Goal: Information Seeking & Learning: Learn about a topic

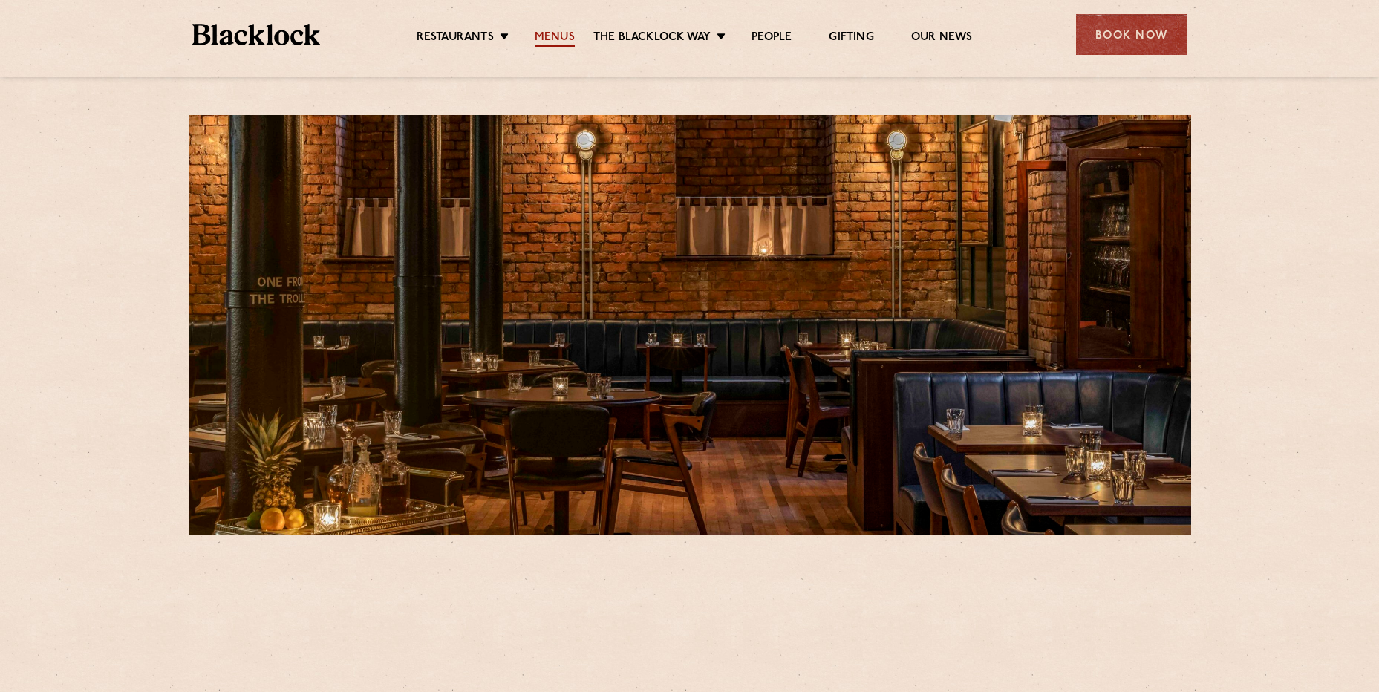
click at [560, 36] on link "Menus" at bounding box center [555, 38] width 40 height 16
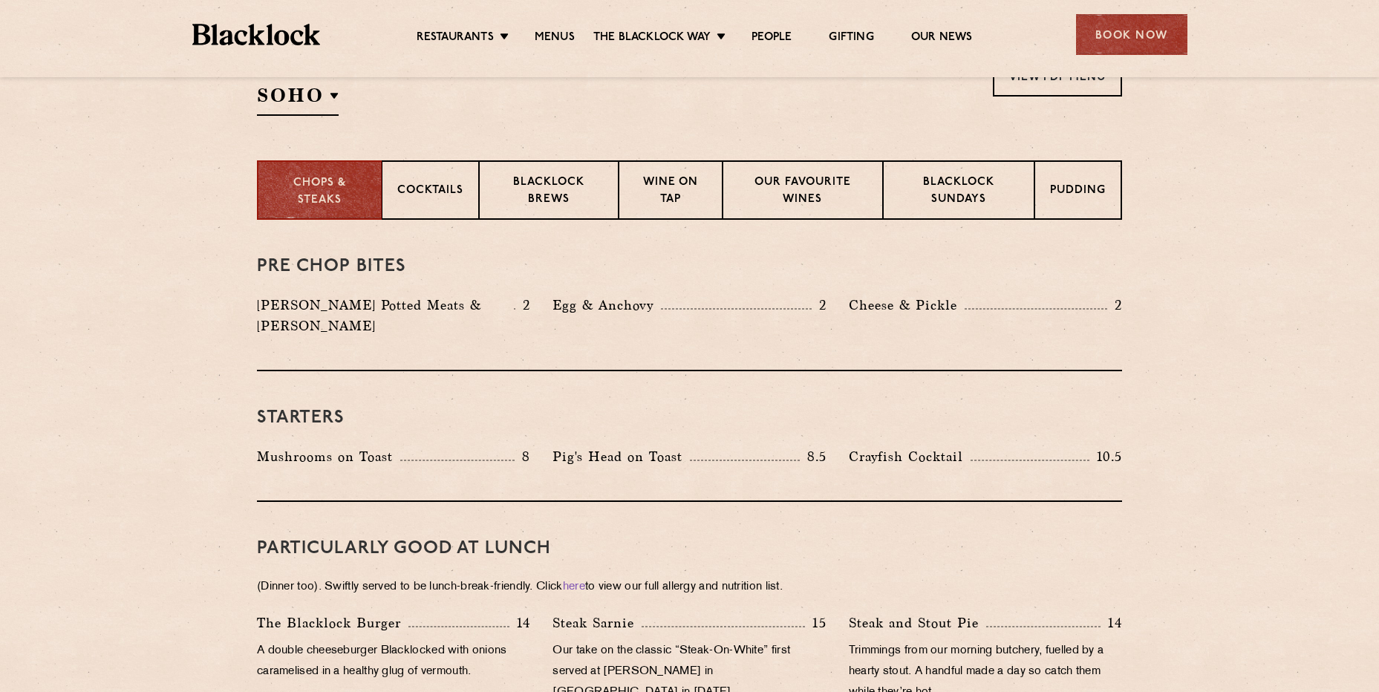
scroll to position [520, 0]
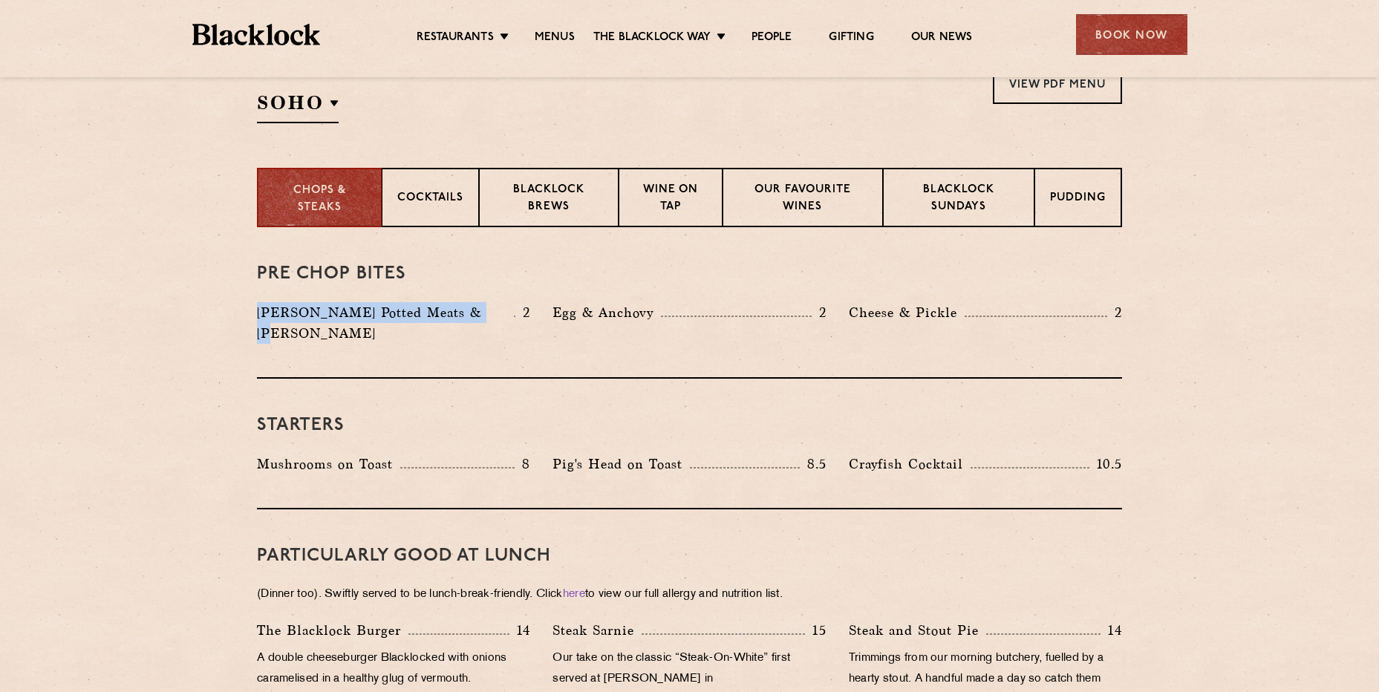
drag, startPoint x: 483, startPoint y: 310, endPoint x: 257, endPoint y: 316, distance: 226.5
click at [257, 316] on p "[PERSON_NAME] Potted Meats & [PERSON_NAME]" at bounding box center [385, 323] width 257 height 42
copy p "[PERSON_NAME] Potted Meats & [PERSON_NAME]"
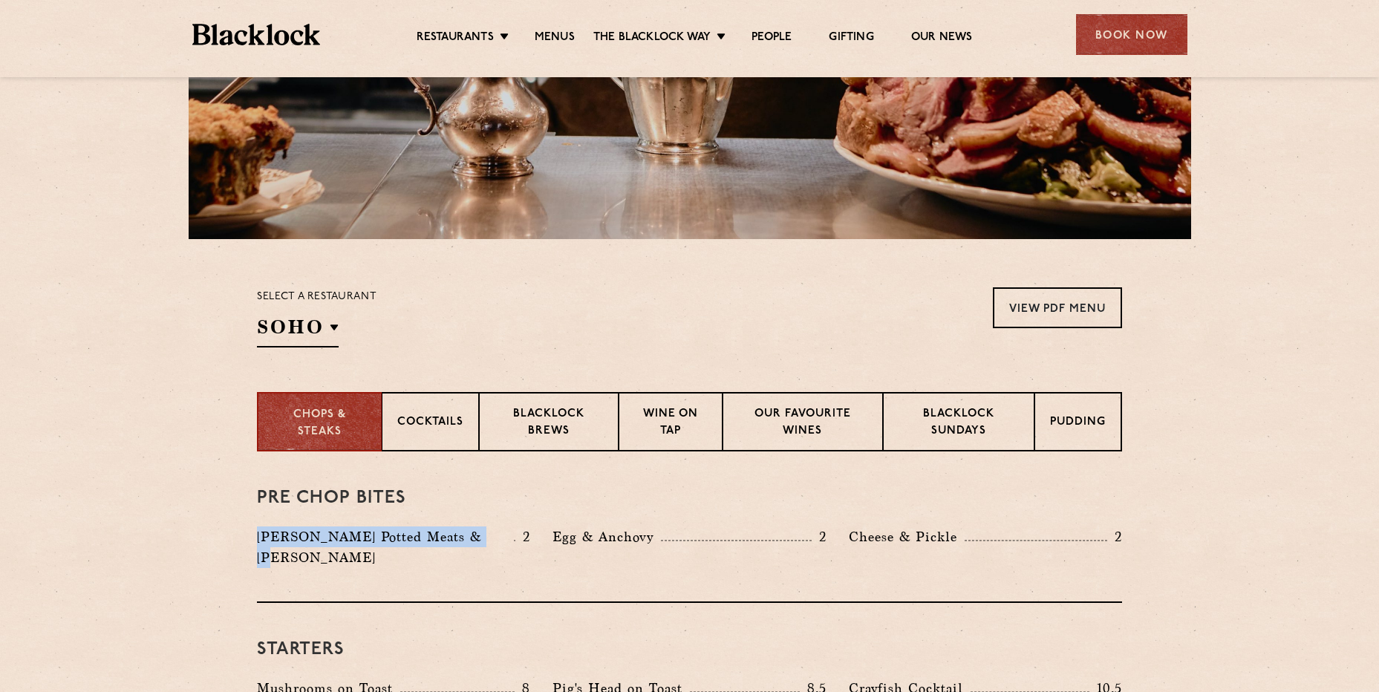
scroll to position [297, 0]
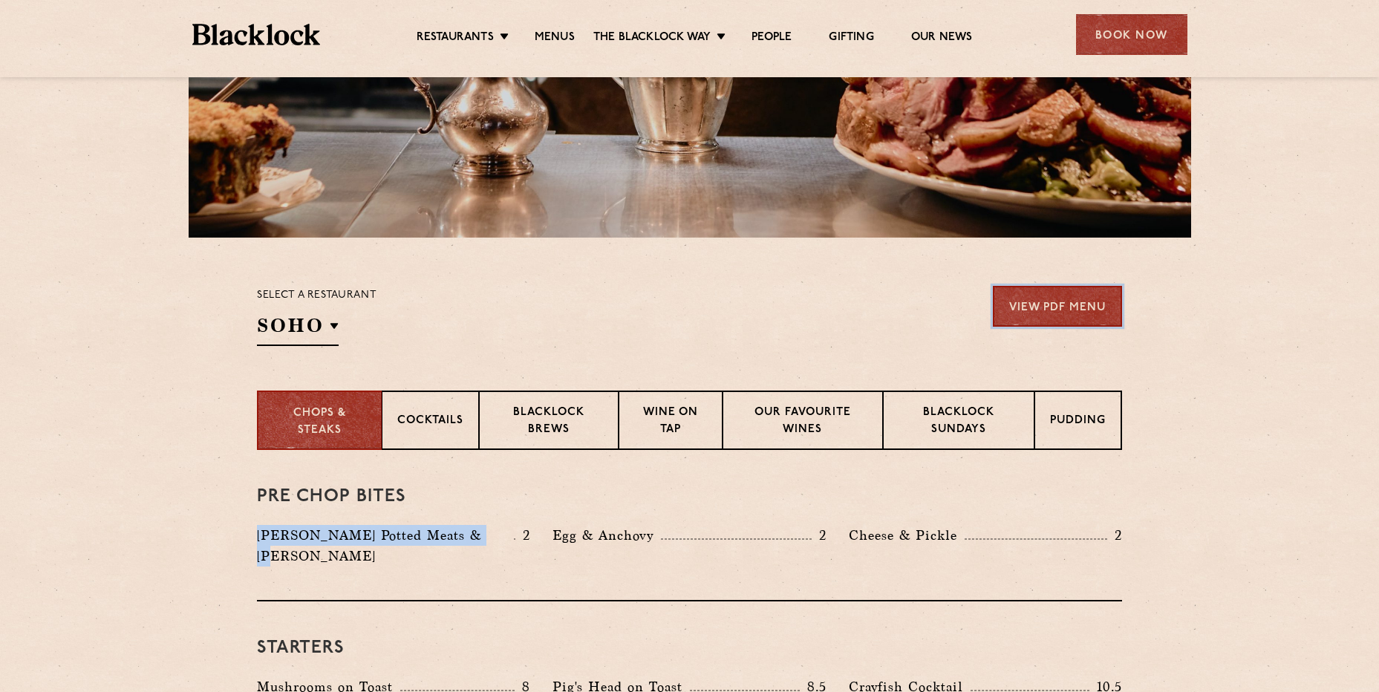
click at [1030, 300] on link "View PDF Menu" at bounding box center [1057, 306] width 129 height 41
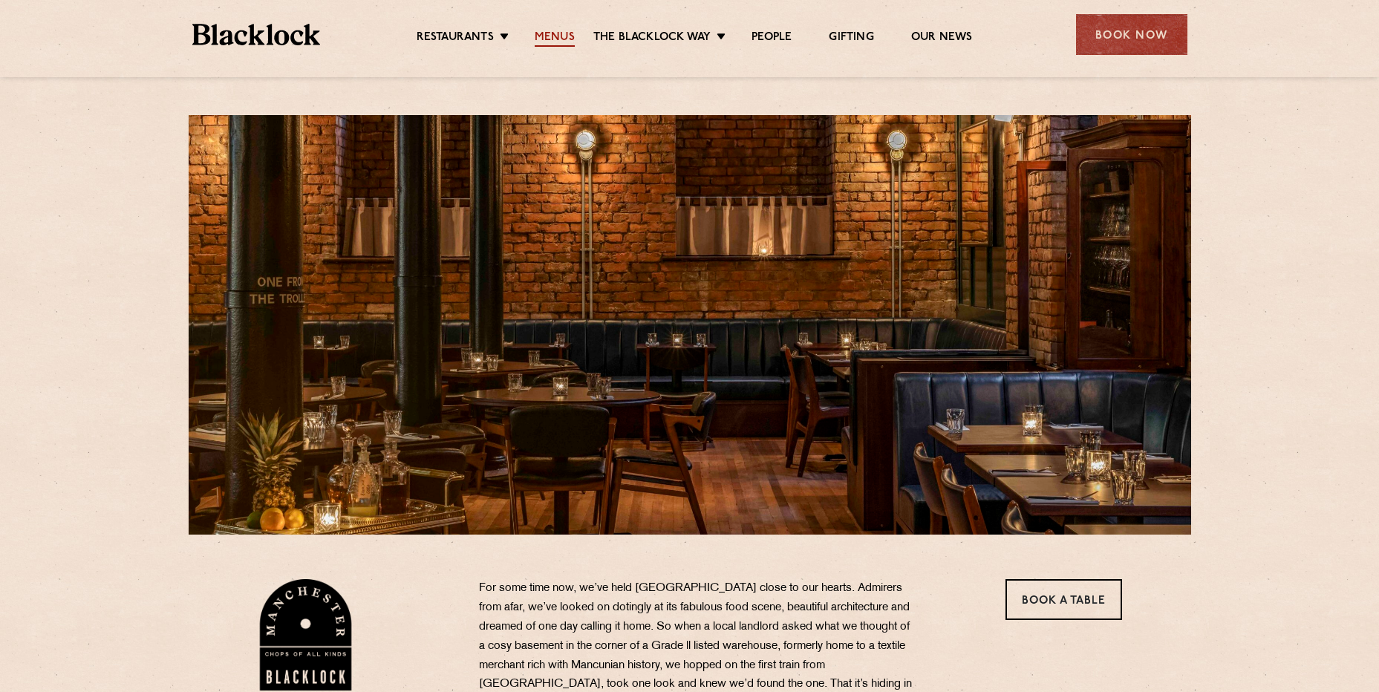
click at [547, 36] on link "Menus" at bounding box center [555, 38] width 40 height 16
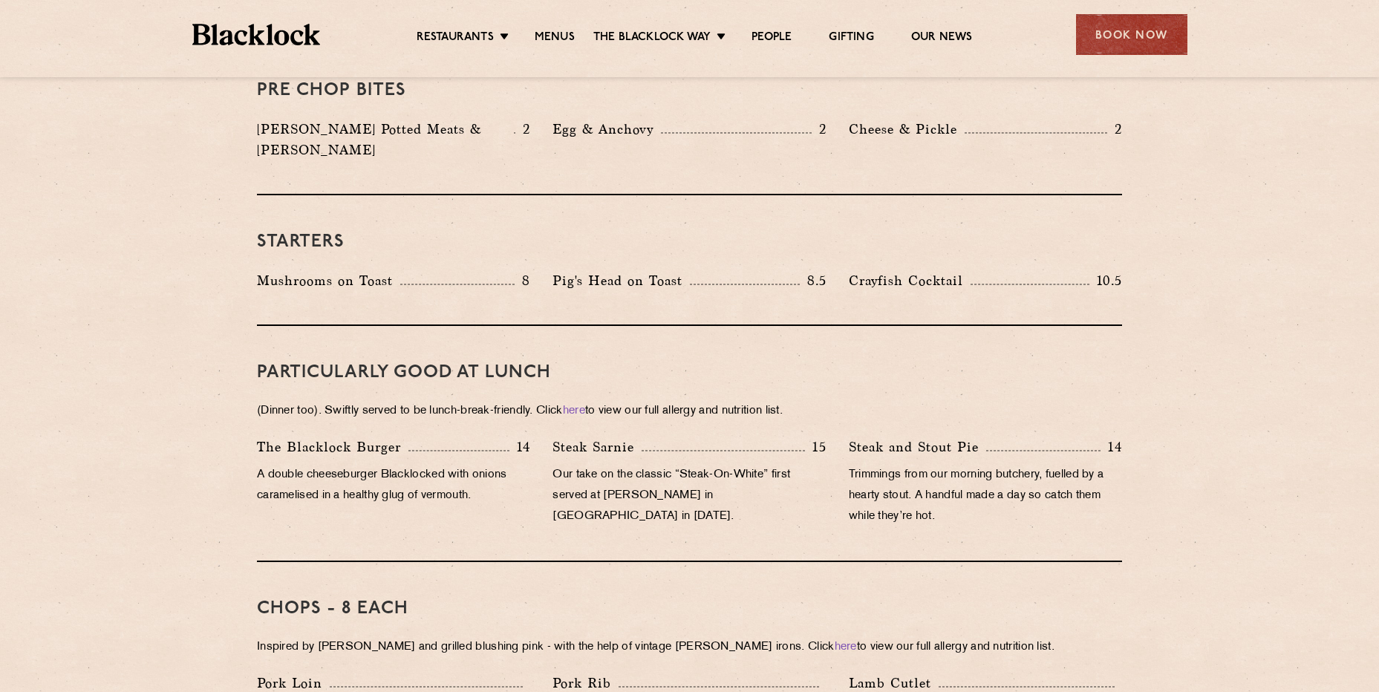
scroll to position [520, 0]
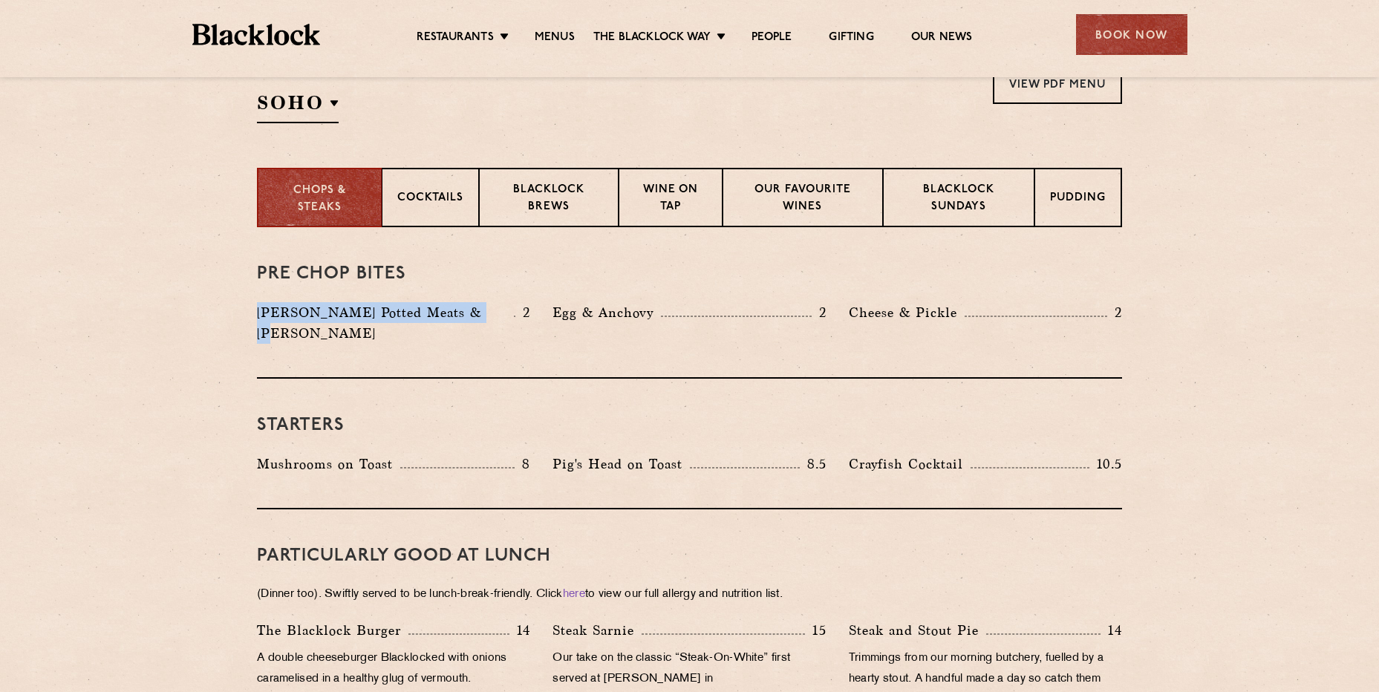
drag, startPoint x: 481, startPoint y: 308, endPoint x: 258, endPoint y: 313, distance: 222.8
click at [258, 313] on p "[PERSON_NAME] Potted Meats & [PERSON_NAME]" at bounding box center [385, 323] width 257 height 42
copy p "[PERSON_NAME] Potted Meats & [PERSON_NAME]"
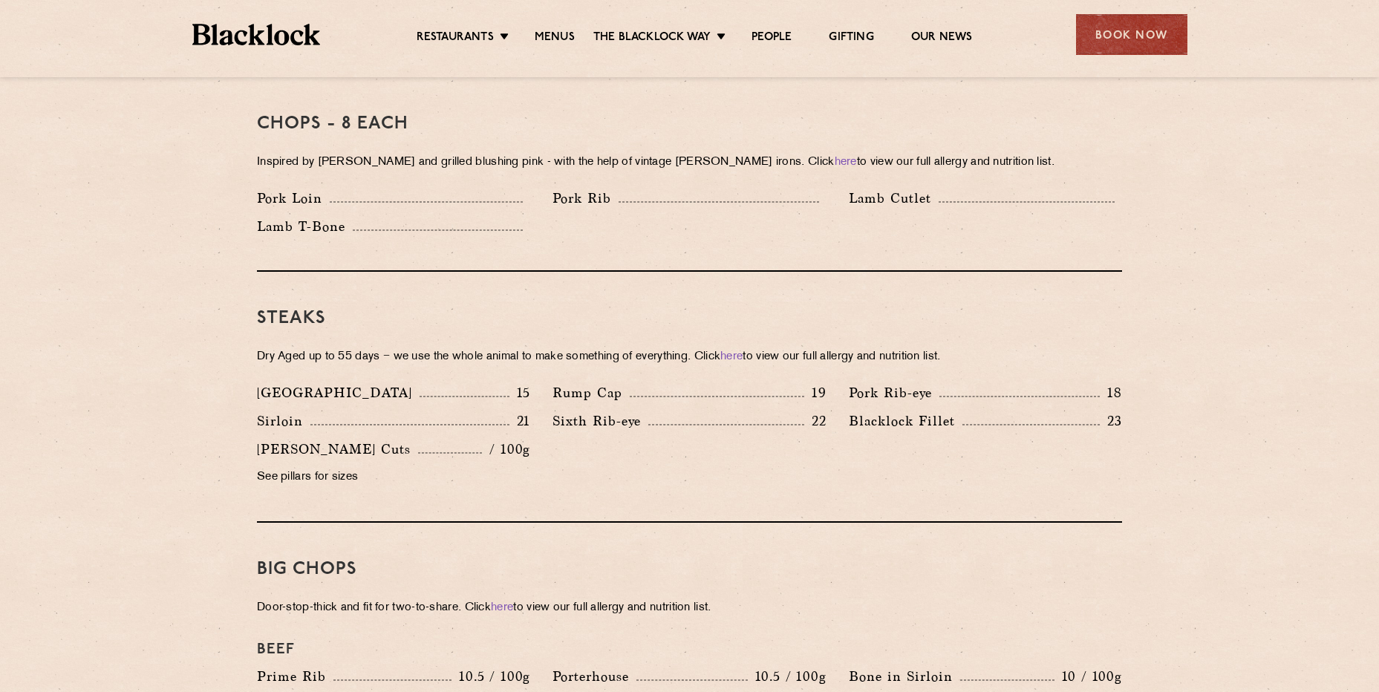
scroll to position [1114, 0]
